Goal: Find specific page/section: Find specific page/section

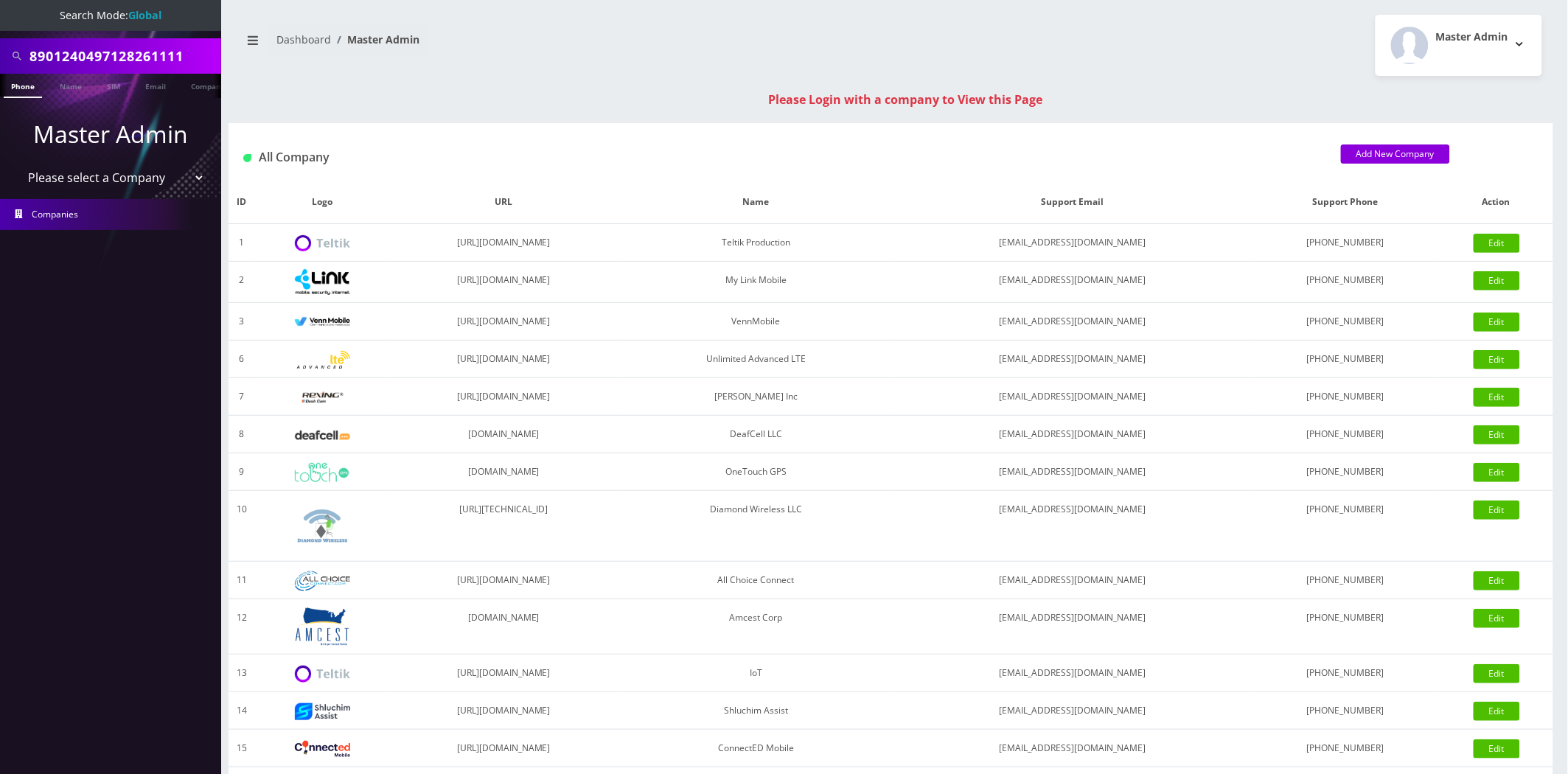
scroll to position [0, 8]
click at [108, 60] on input "8901240497128261111" at bounding box center [124, 56] width 188 height 28
type input "stubter"
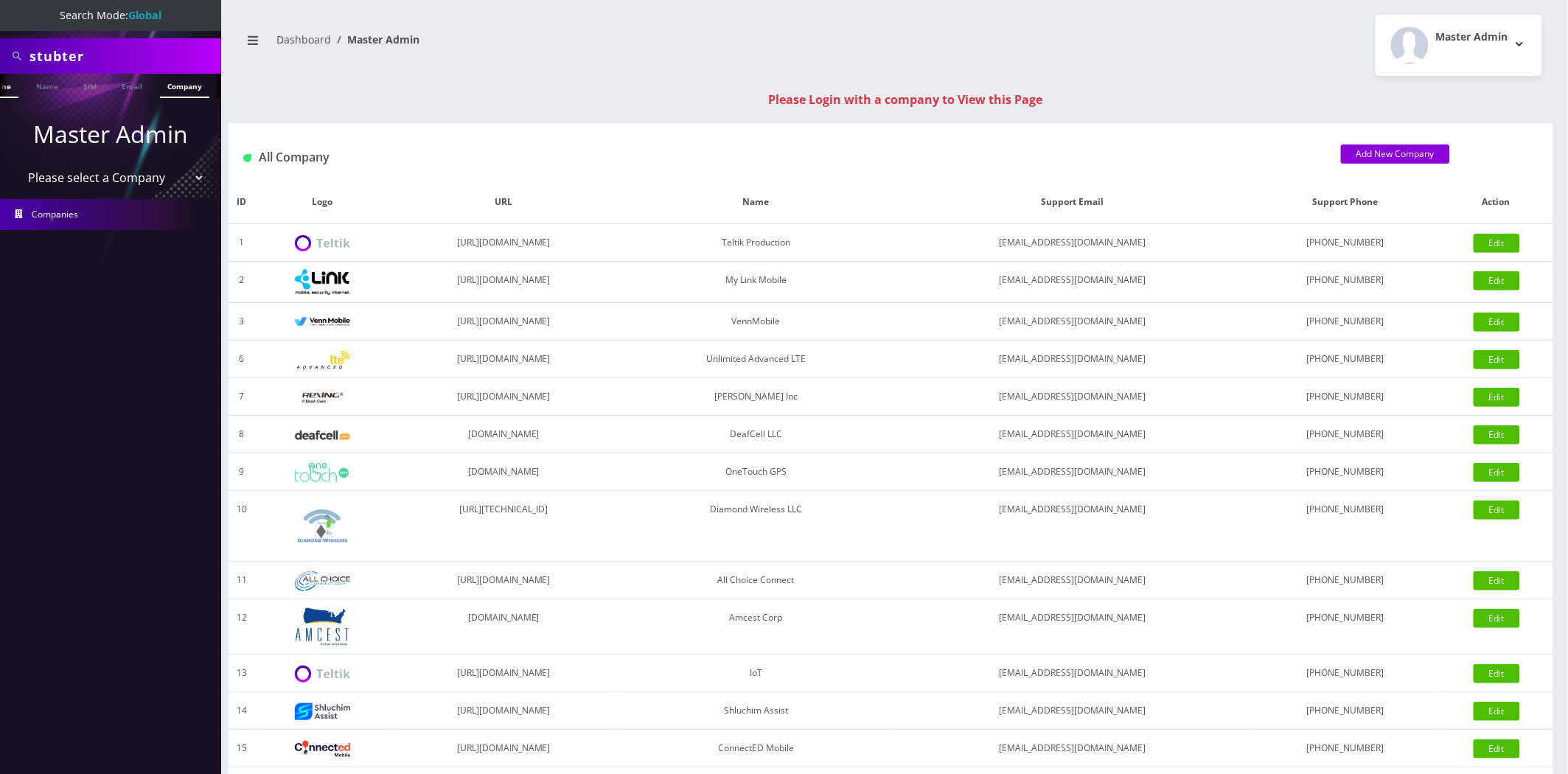
scroll to position [0, 29]
click at [196, 93] on link "Company" at bounding box center [179, 85] width 49 height 25
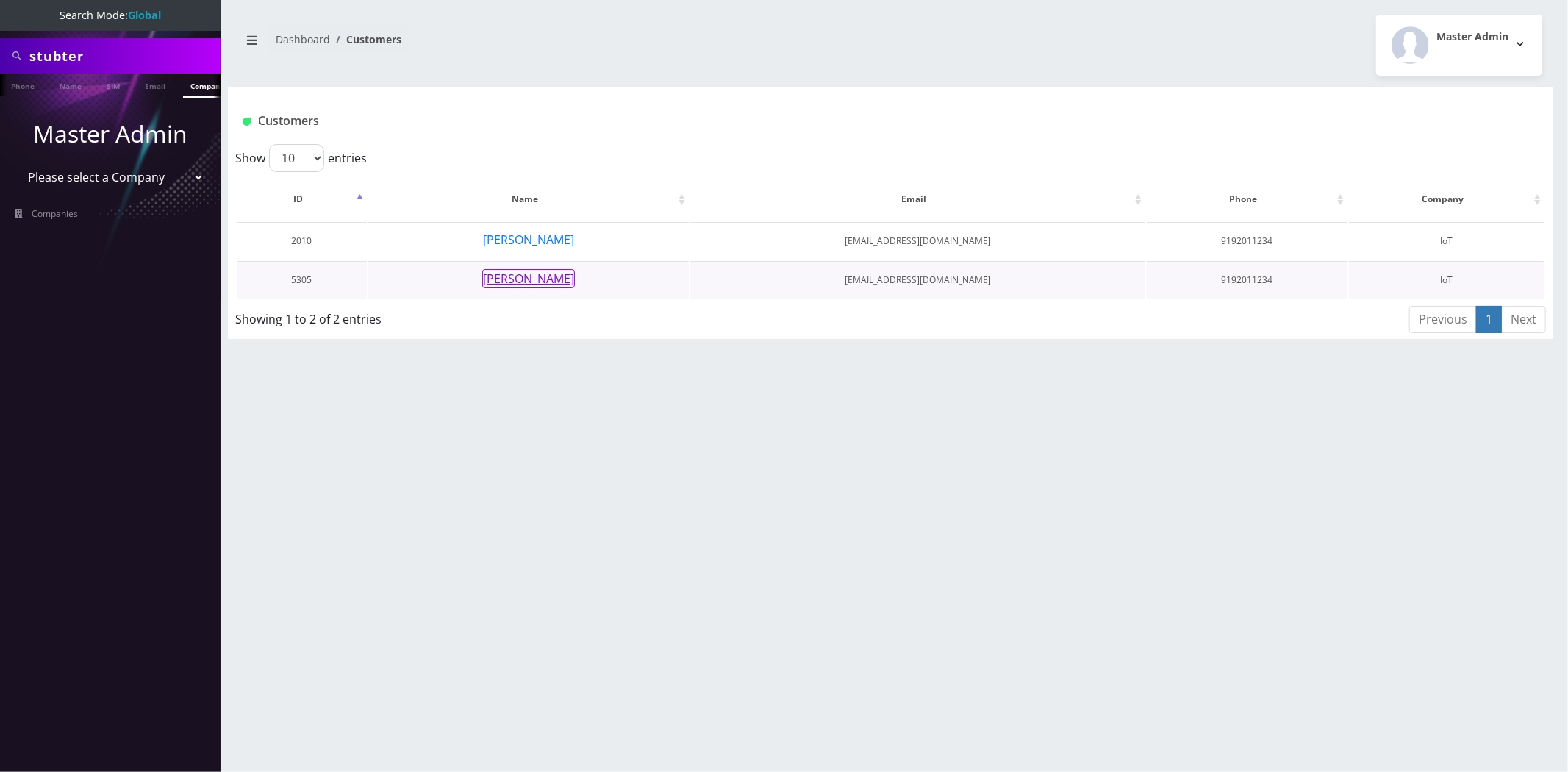
click at [519, 277] on button "[PERSON_NAME]" at bounding box center [529, 279] width 93 height 20
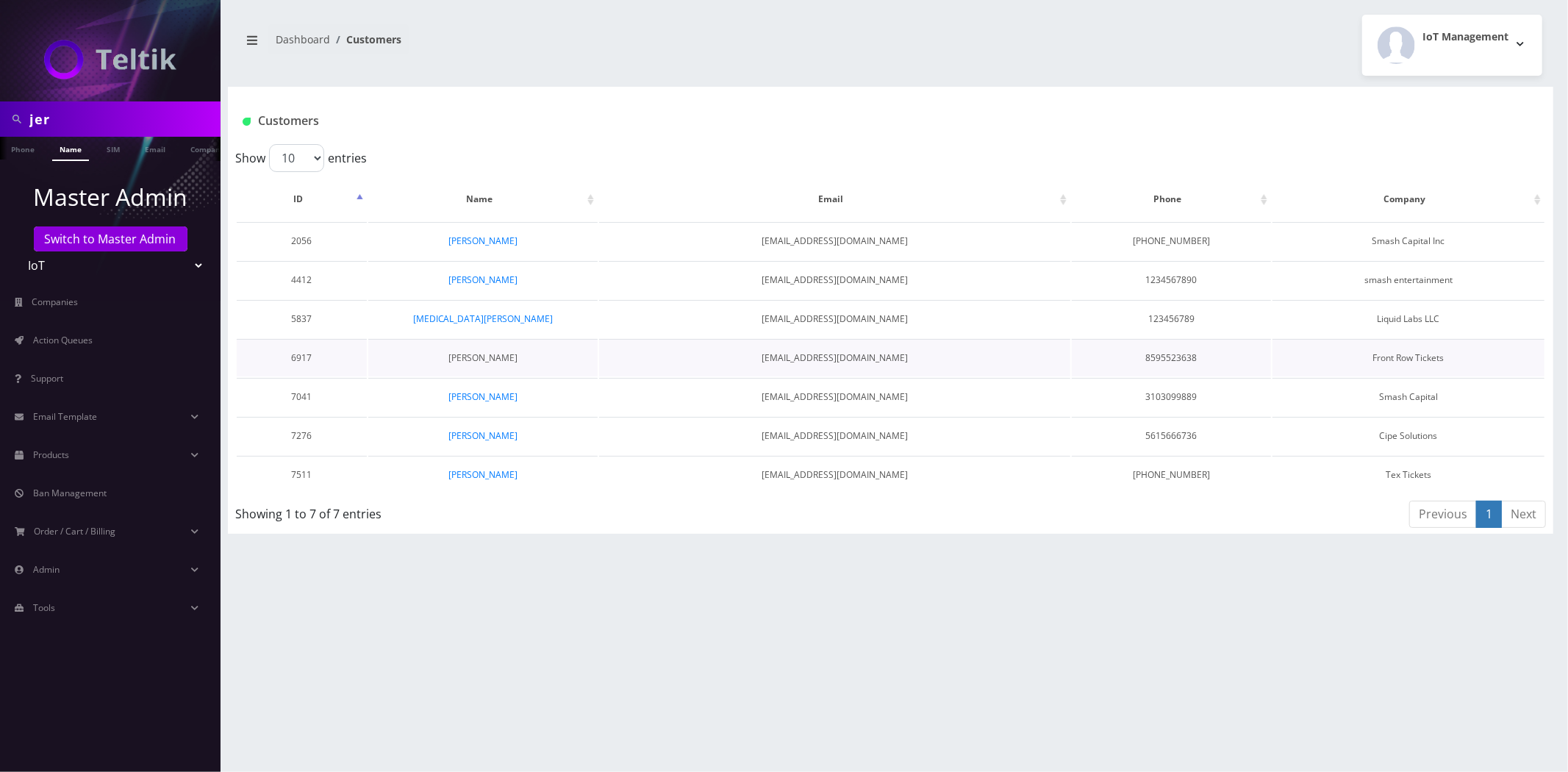
click at [494, 351] on link "Jeremy Hendricks" at bounding box center [483, 357] width 69 height 13
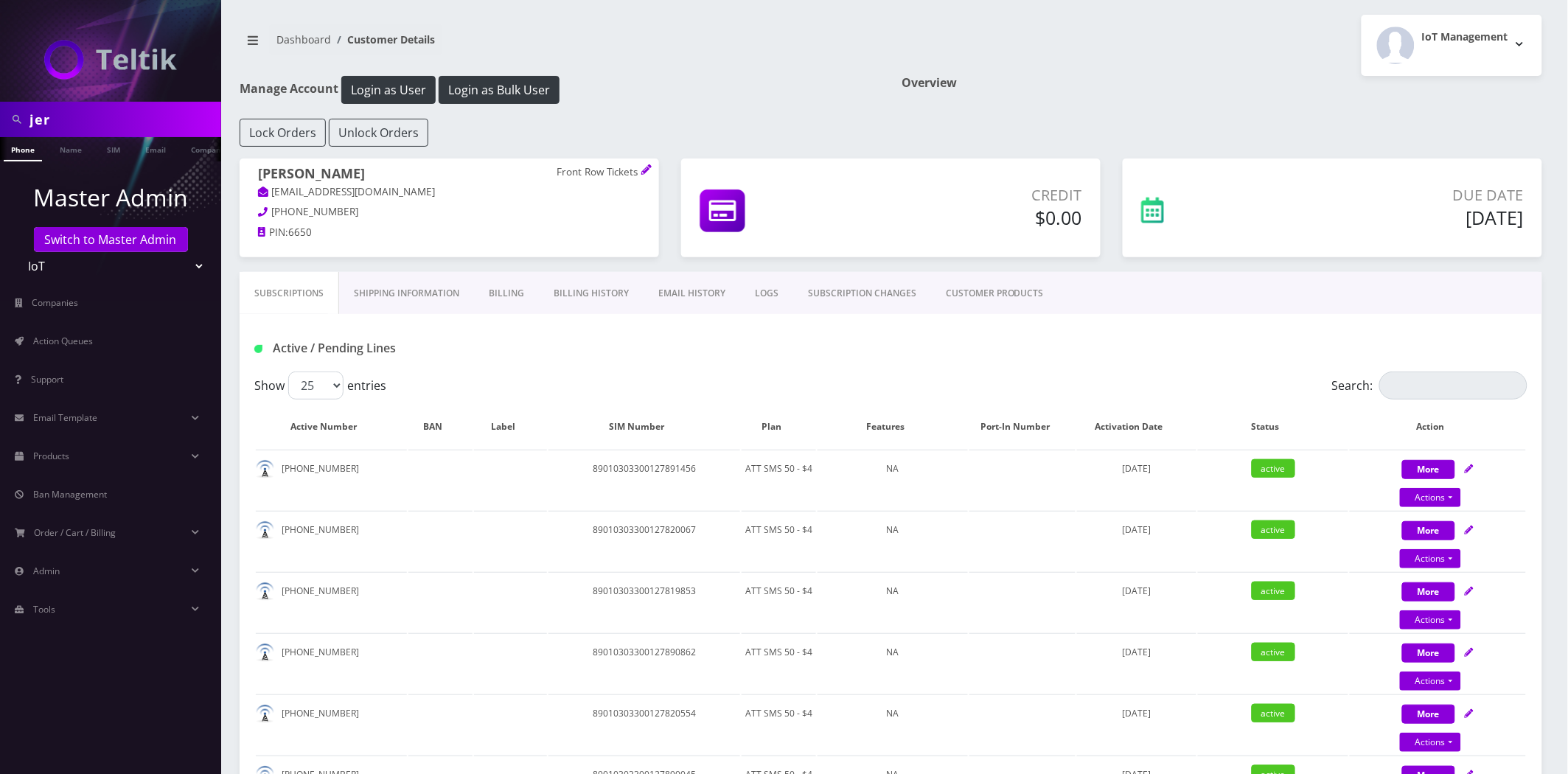
drag, startPoint x: 550, startPoint y: 171, endPoint x: 637, endPoint y: 173, distance: 87.0
click at [637, 173] on h1 "Jeremy Hendricks Front Row Tickets" at bounding box center [449, 175] width 383 height 19
copy h1 "Front Row Tickets"
click at [128, 131] on input "jer" at bounding box center [124, 119] width 188 height 28
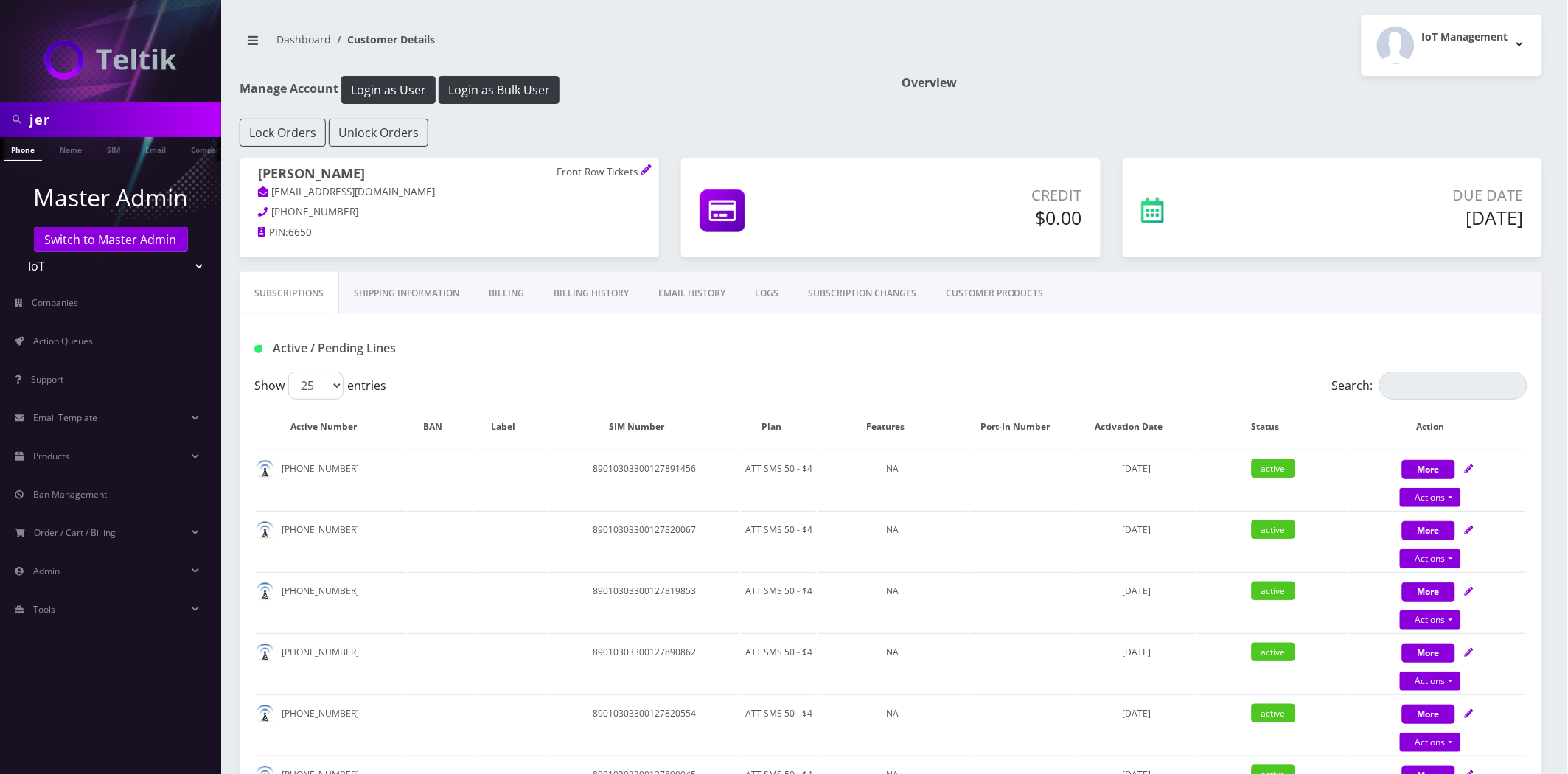
click at [128, 131] on input "jer" at bounding box center [124, 119] width 188 height 28
type input "big time"
click at [185, 146] on link "Company" at bounding box center [201, 149] width 49 height 25
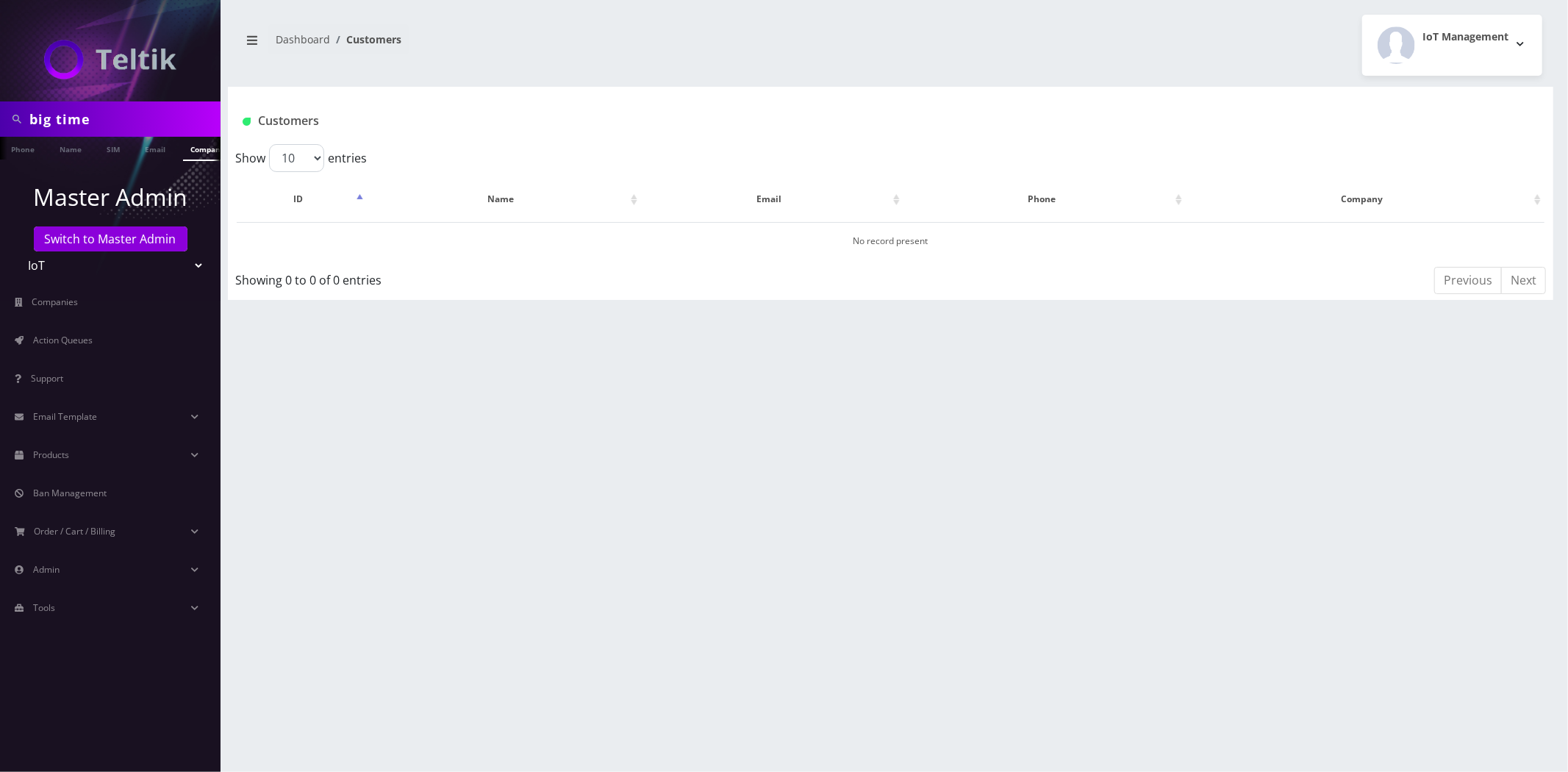
click at [85, 122] on input "big time" at bounding box center [123, 118] width 188 height 28
drag, startPoint x: 85, startPoint y: 122, endPoint x: 97, endPoint y: 123, distance: 12.0
click at [85, 122] on input "big time" at bounding box center [123, 118] width 188 height 28
